Goal: Information Seeking & Learning: Find specific fact

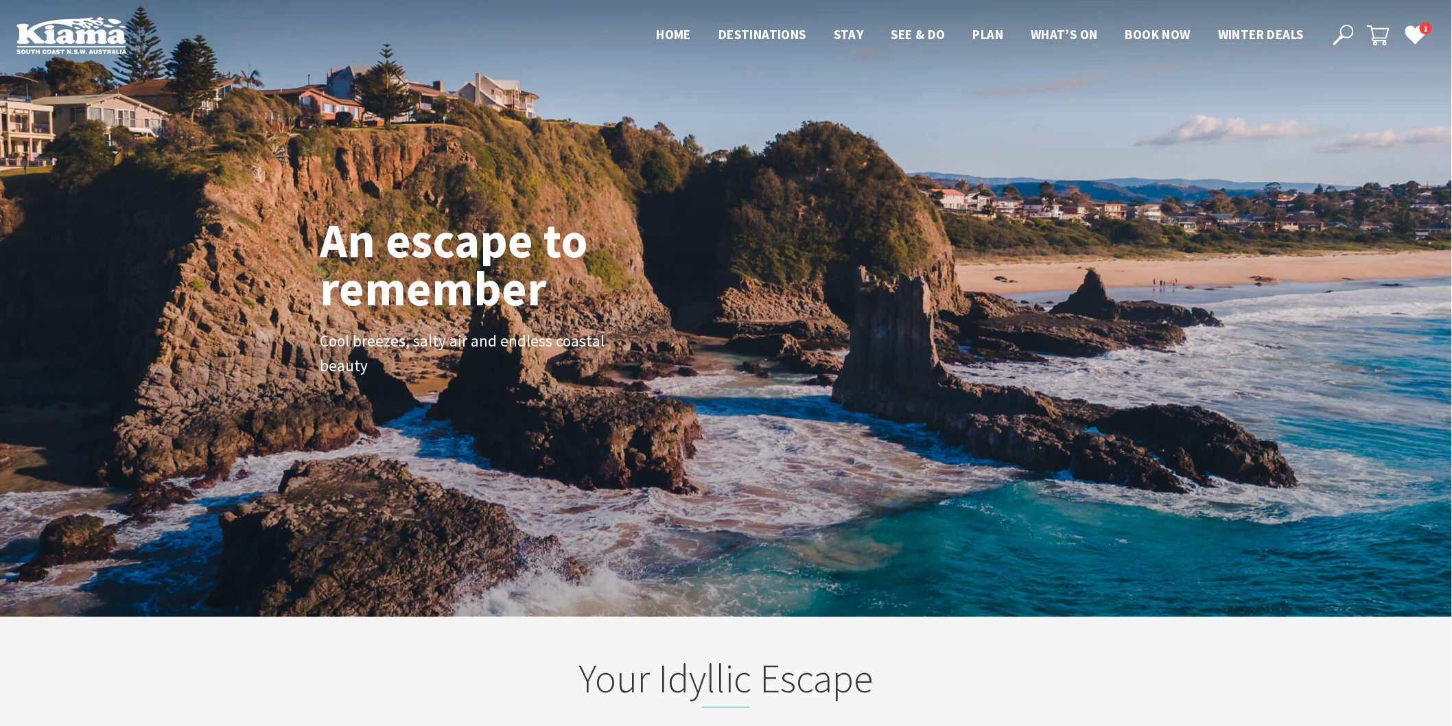
scroll to position [245, 1465]
click at [1339, 35] on icon at bounding box center [1344, 35] width 21 height 21
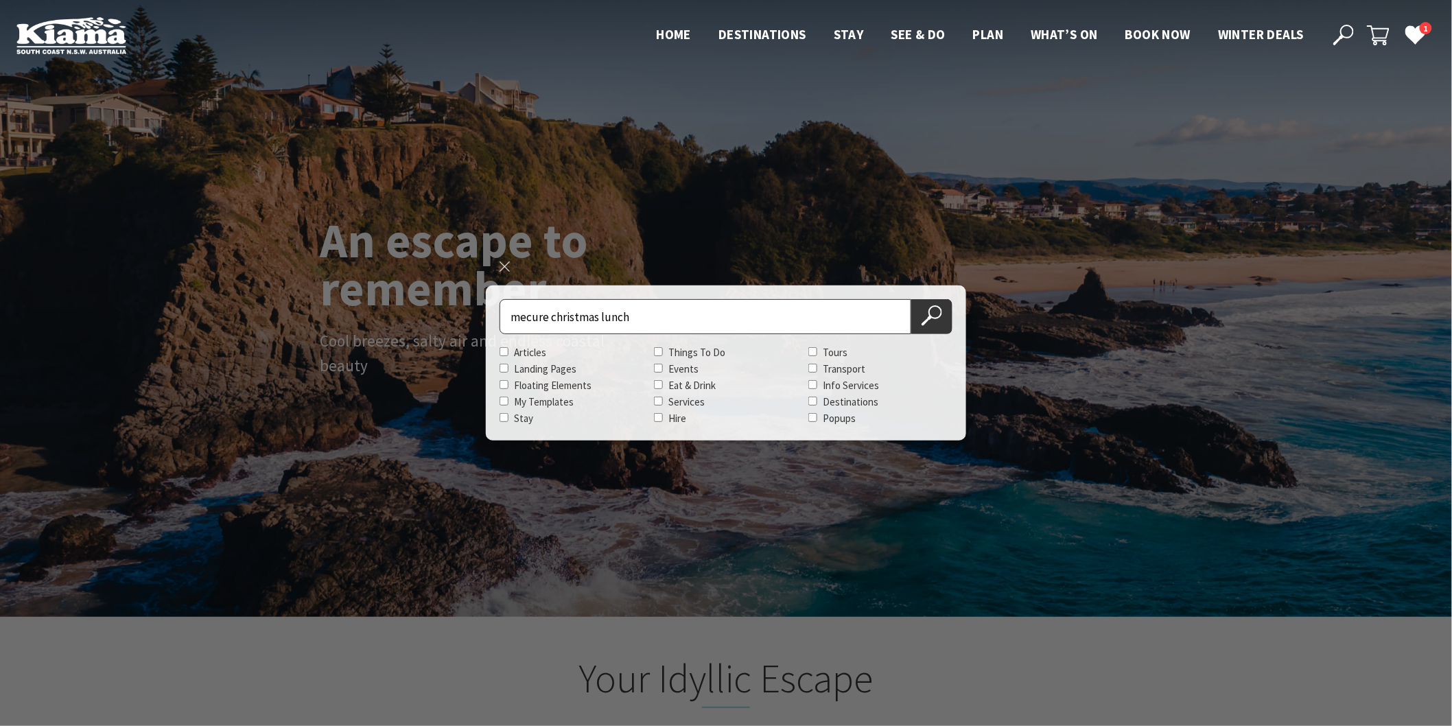
type input "mecure christmas lunch"
click at [912, 299] on button "Search Now" at bounding box center [932, 316] width 41 height 35
click at [920, 323] on button "Search Now" at bounding box center [932, 316] width 41 height 35
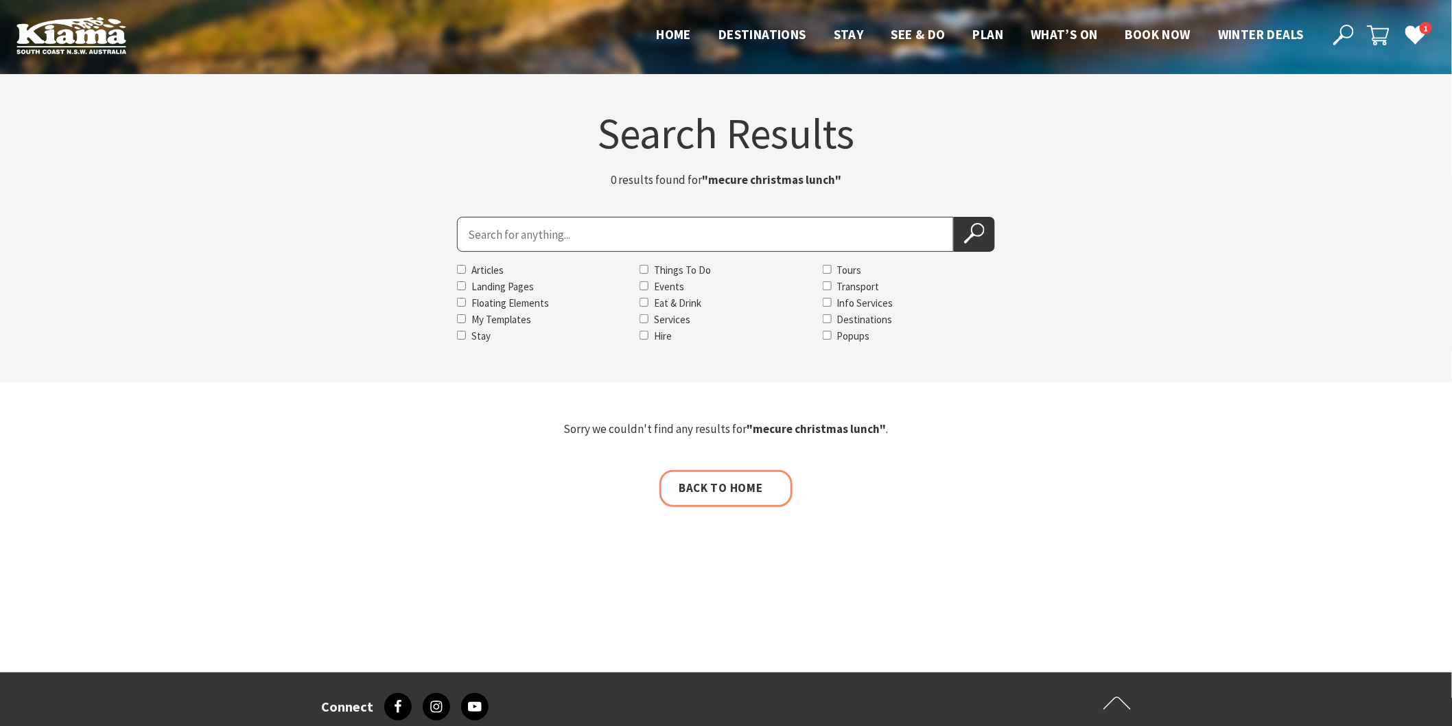
click at [472, 244] on input "Search for" at bounding box center [705, 234] width 497 height 35
type input "bella char"
click at [969, 243] on icon at bounding box center [974, 233] width 21 height 21
